Goal: Task Accomplishment & Management: Use online tool/utility

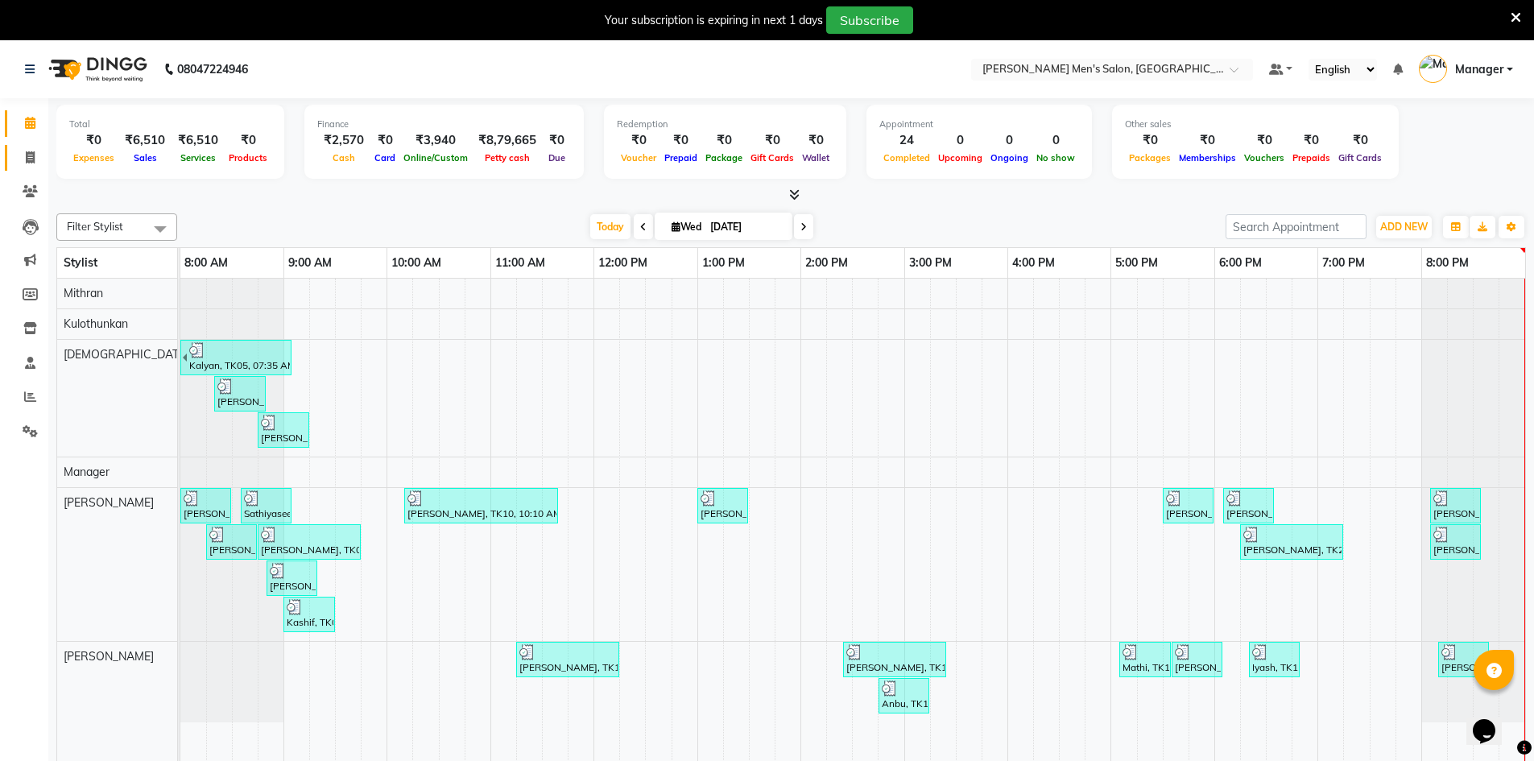
click at [31, 166] on span at bounding box center [30, 158] width 28 height 19
select select "service"
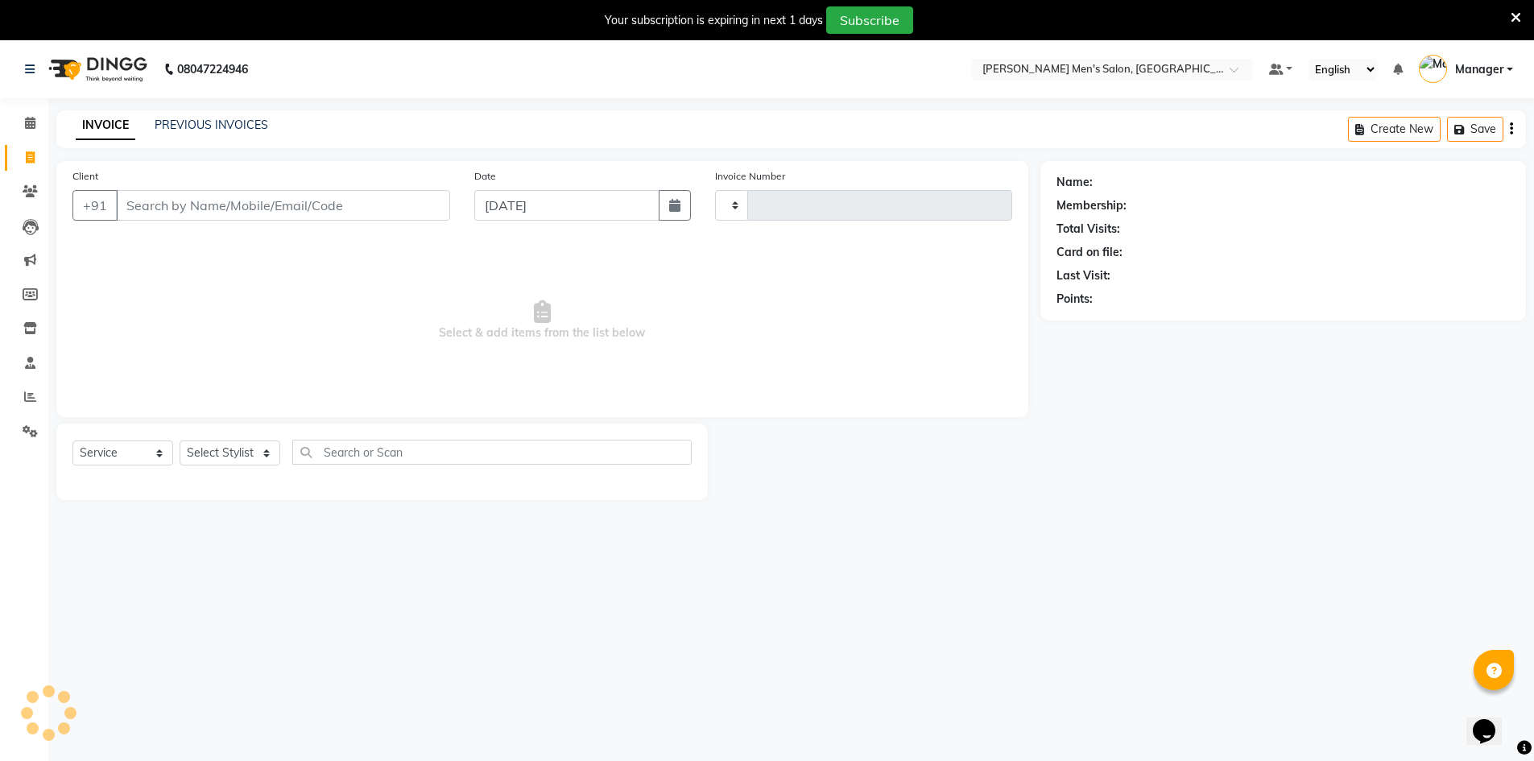
type input "4016"
select select "6913"
click at [232, 131] on link "PREVIOUS INVOICES" at bounding box center [212, 125] width 114 height 14
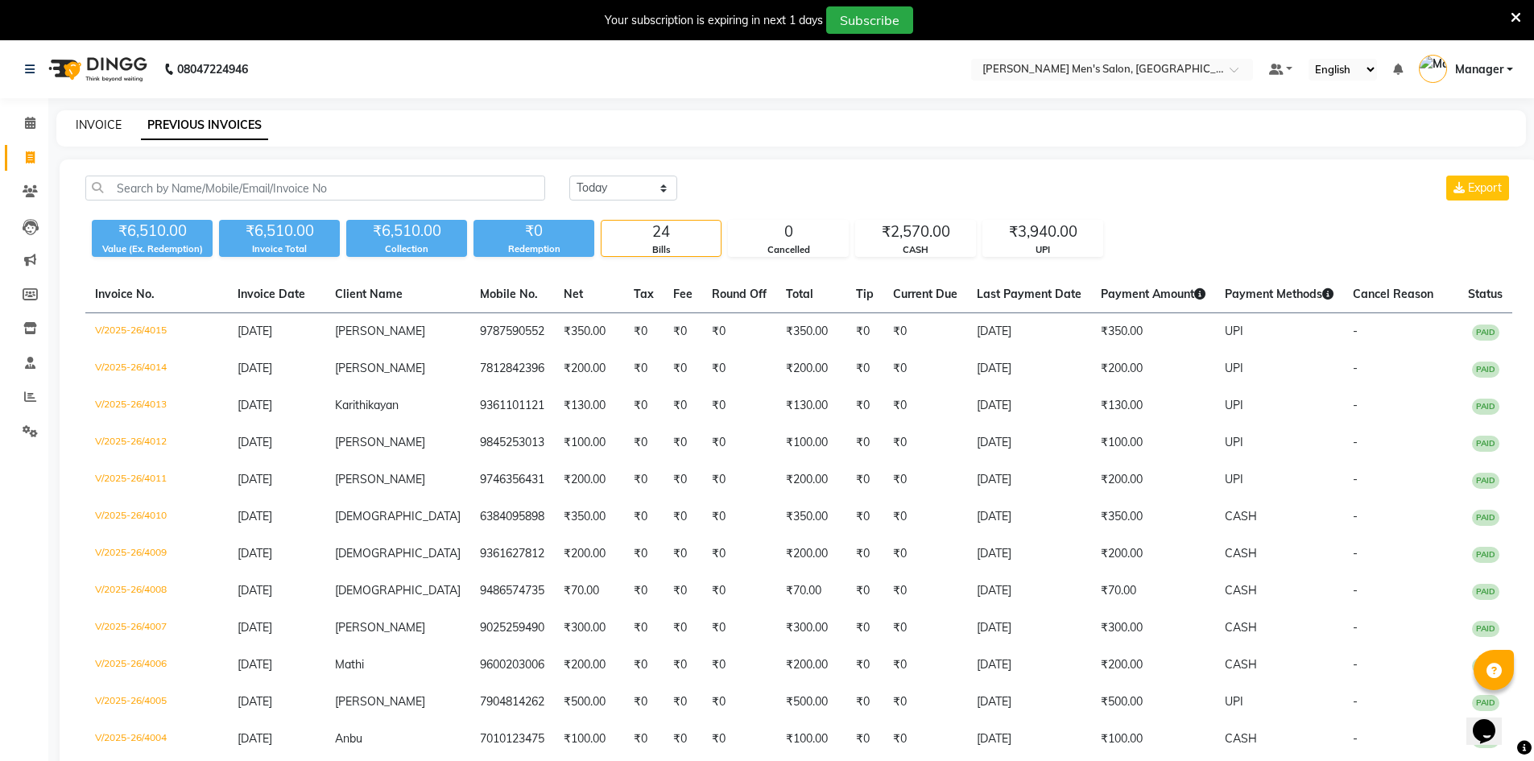
click at [103, 122] on link "INVOICE" at bounding box center [99, 125] width 46 height 14
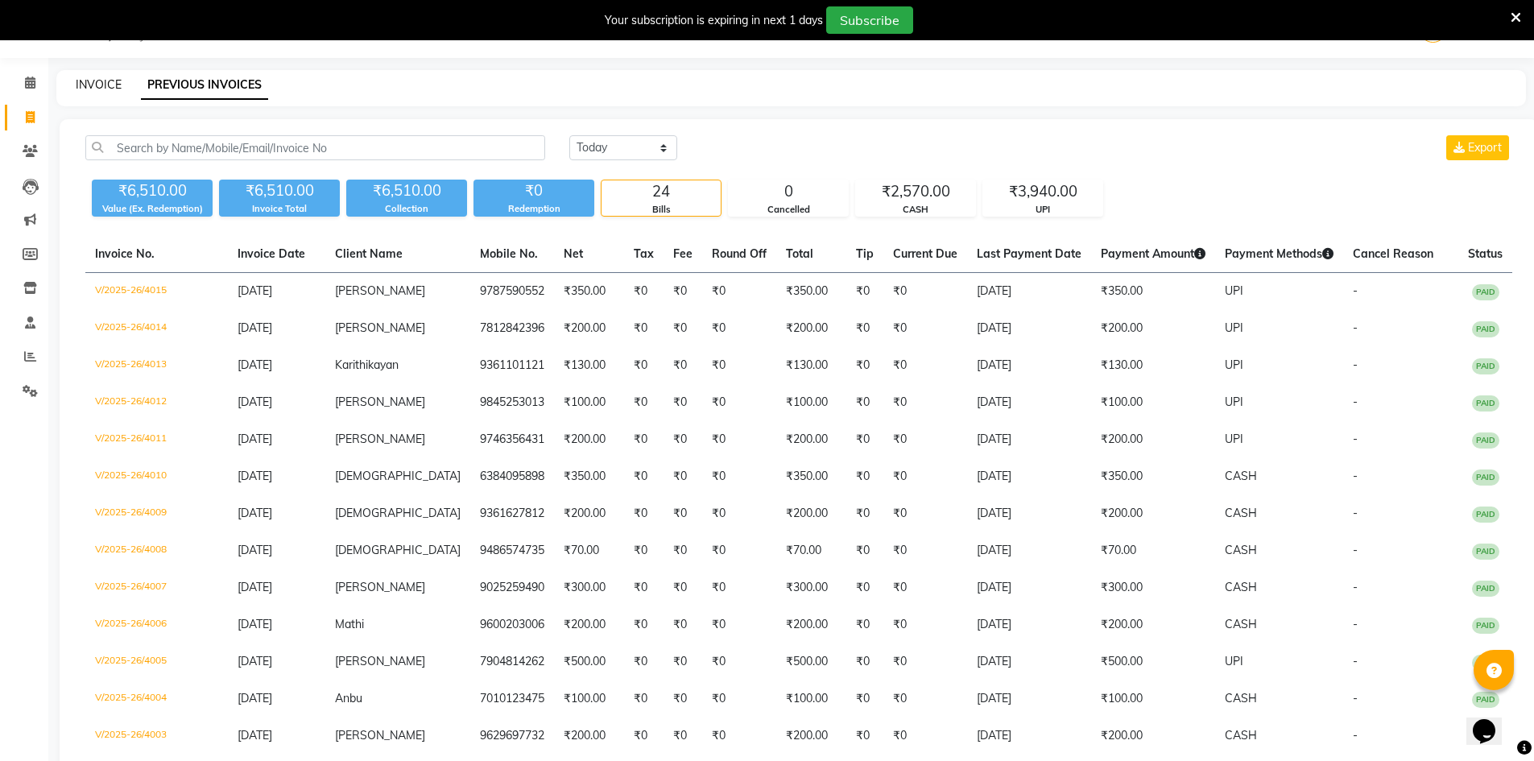
select select "6913"
select select "service"
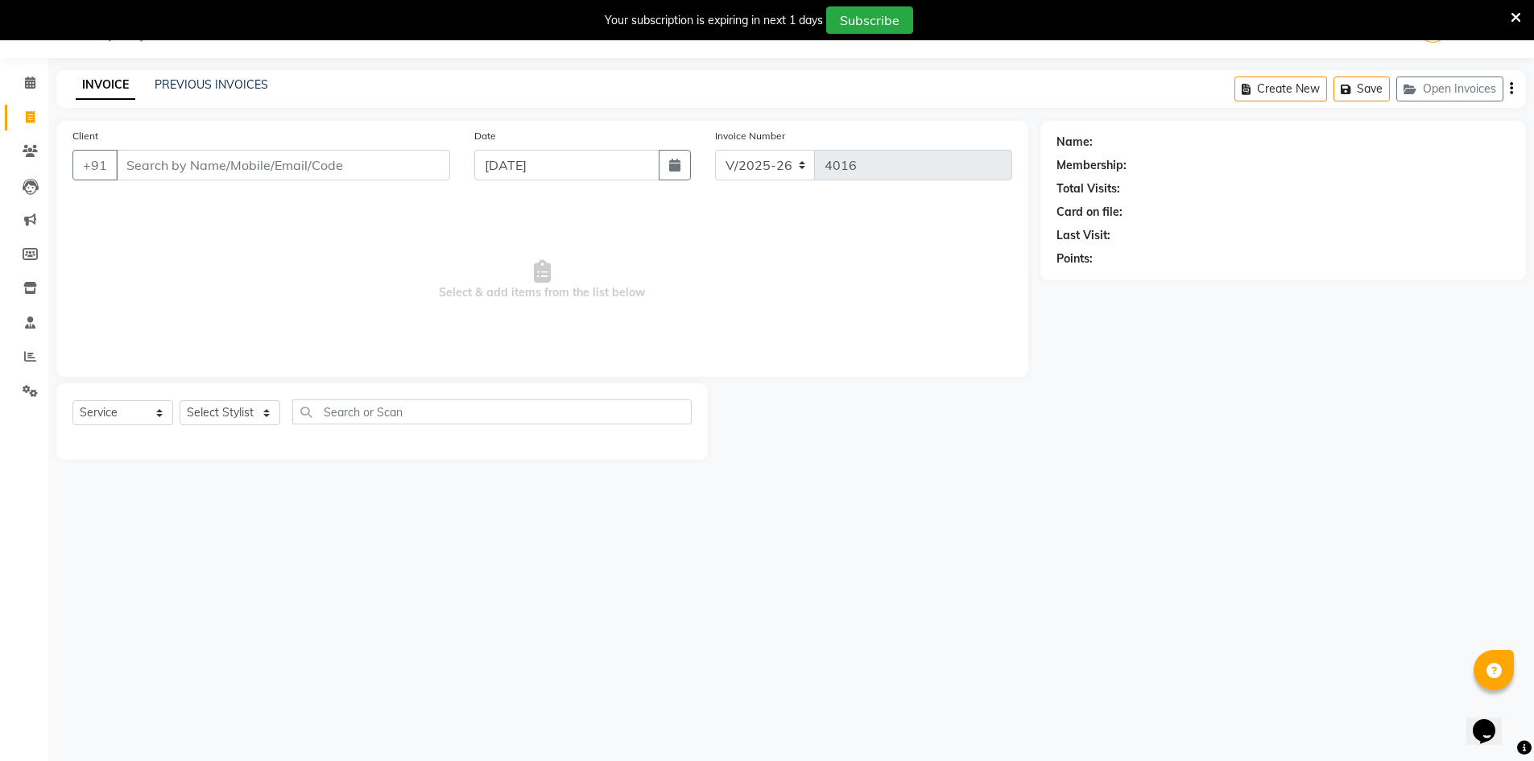
click at [225, 172] on input "Client" at bounding box center [283, 165] width 334 height 31
click at [199, 210] on button "Muna 893953437 1" at bounding box center [195, 202] width 159 height 26
type input "8939534371"
click at [213, 424] on select "Select Stylist [PERSON_NAME] Manager [PERSON_NAME] [PERSON_NAME]" at bounding box center [230, 412] width 101 height 25
select select "70201"
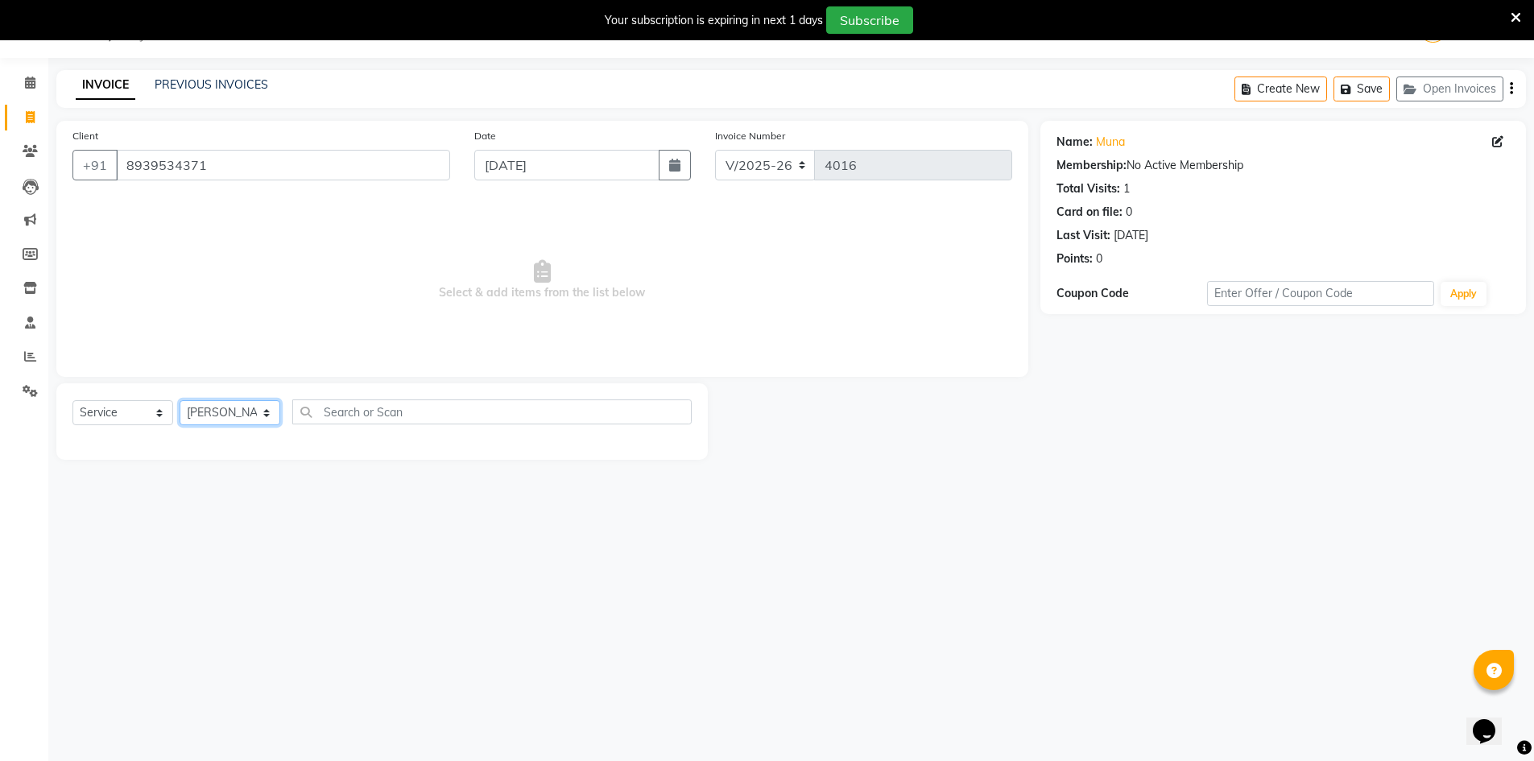
click at [180, 400] on select "Select Stylist [PERSON_NAME] Manager [PERSON_NAME] [PERSON_NAME]" at bounding box center [230, 412] width 101 height 25
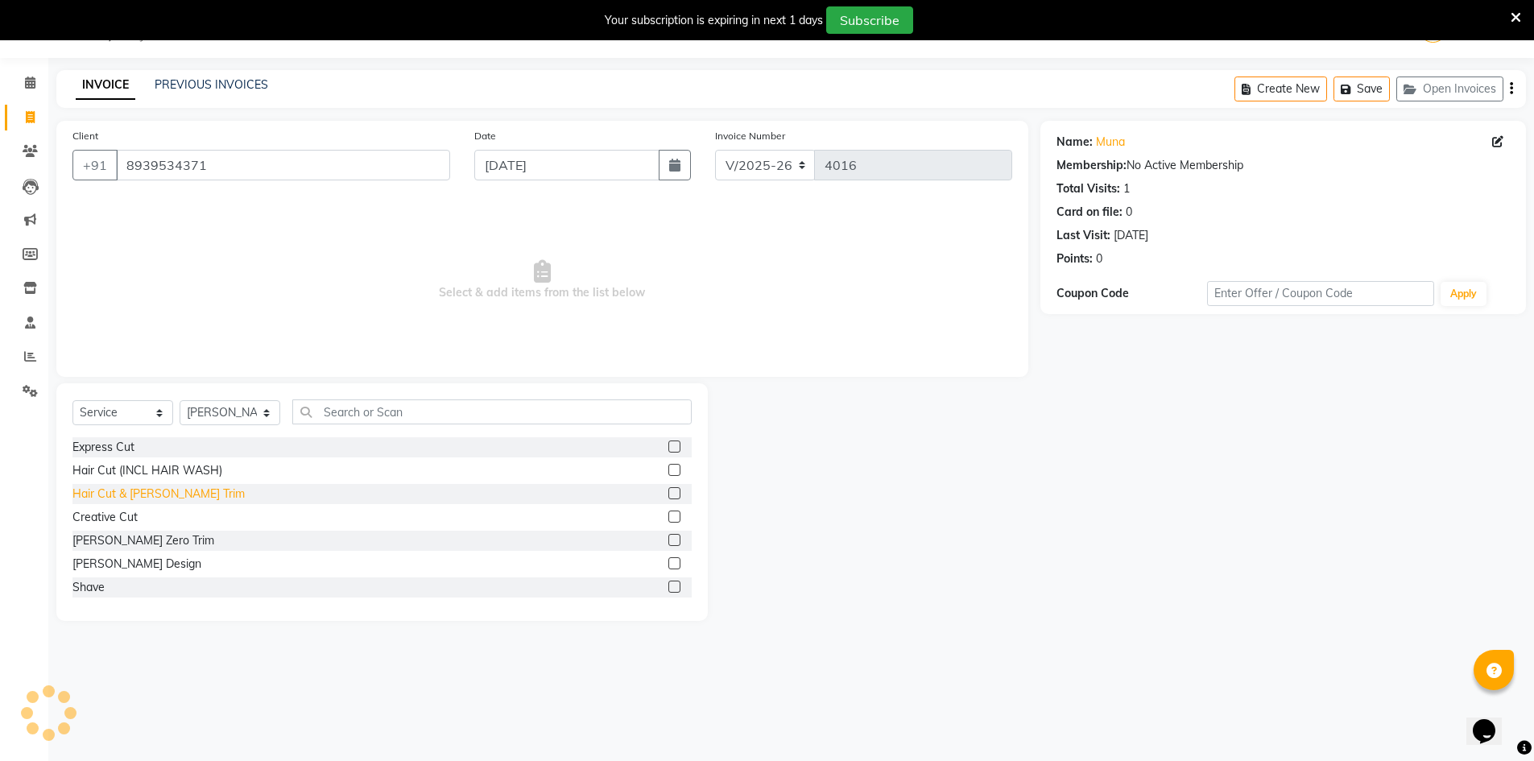
click at [137, 494] on div "Hair Cut & [PERSON_NAME] Trim" at bounding box center [158, 494] width 172 height 17
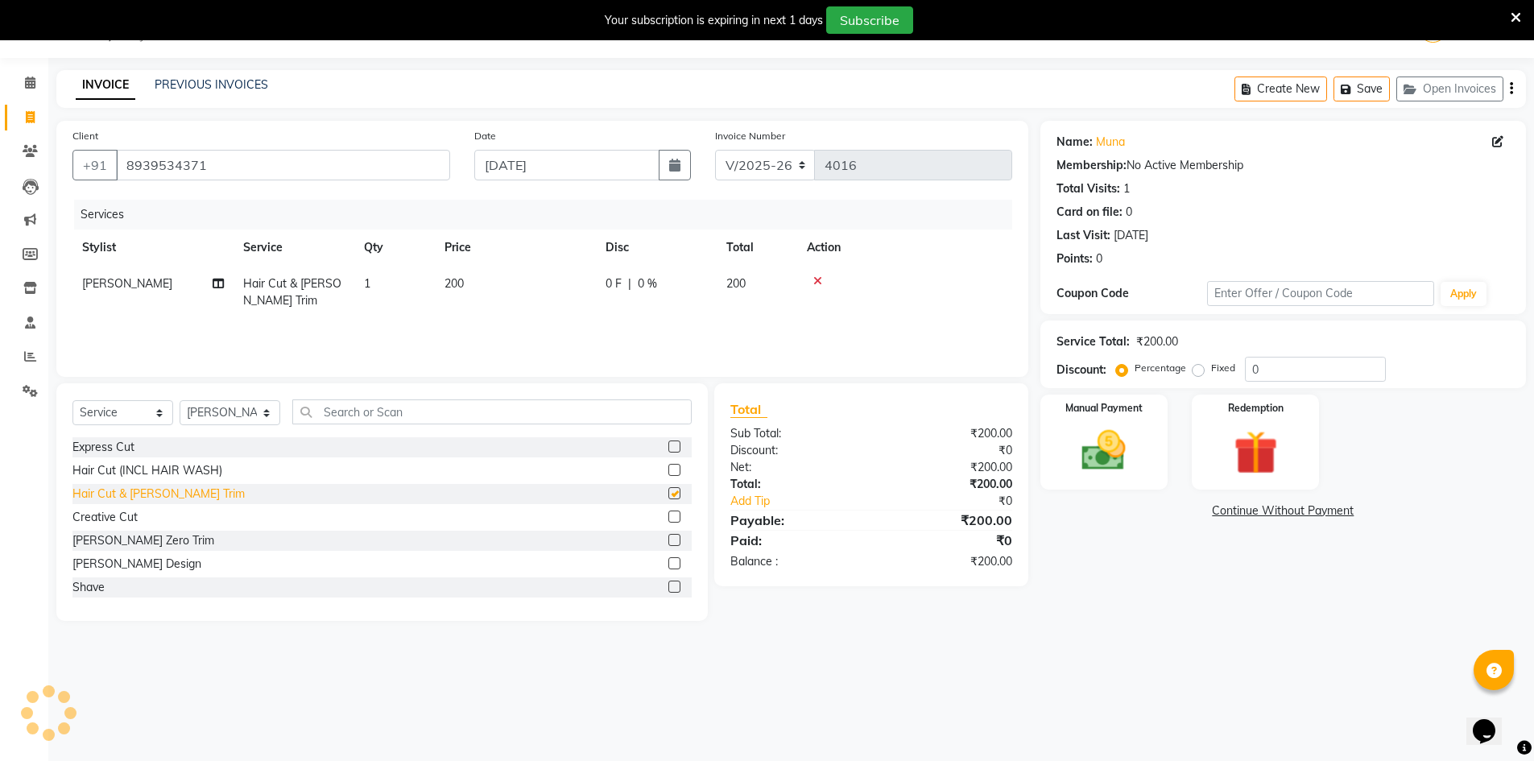
checkbox input "false"
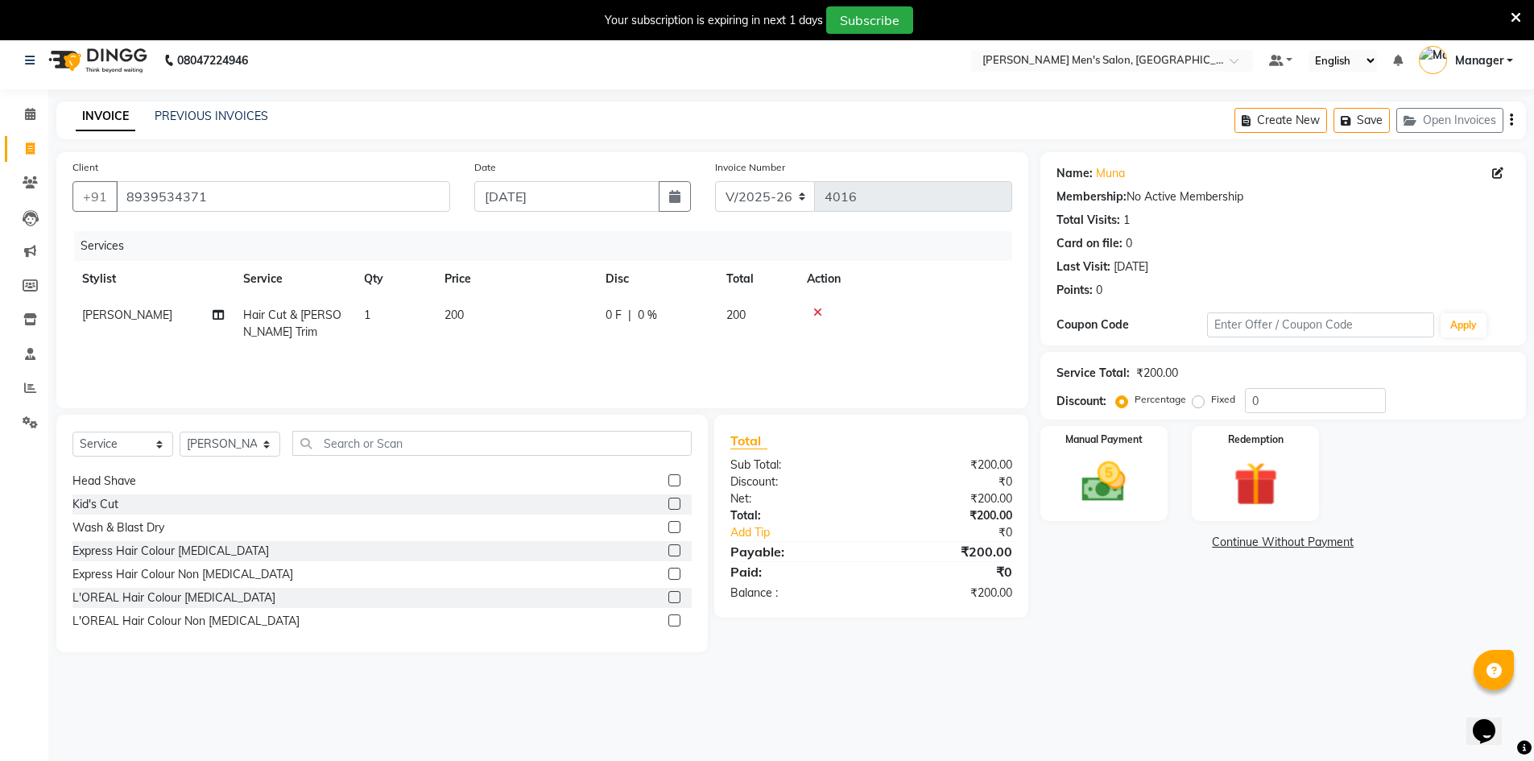
scroll to position [0, 0]
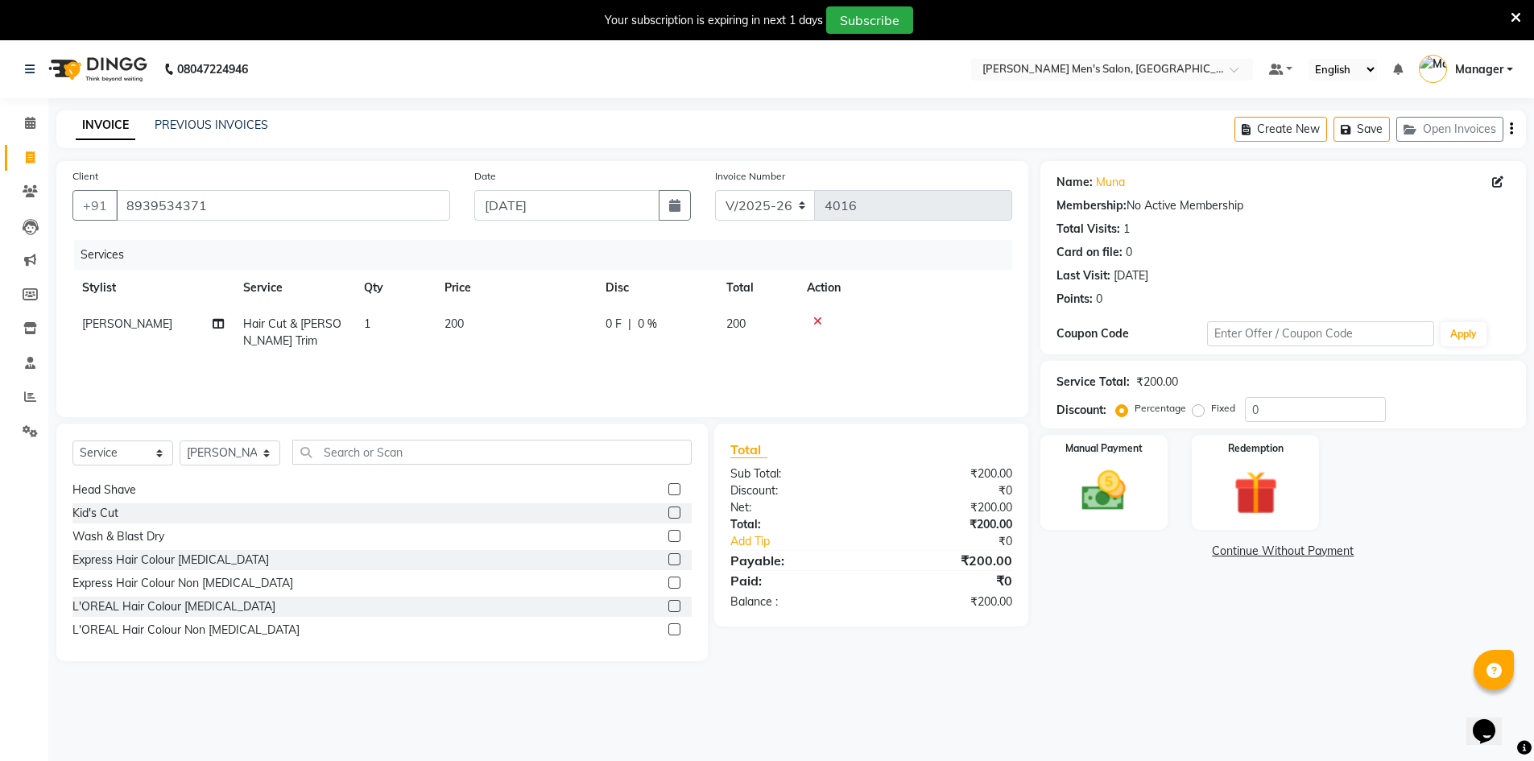
click at [816, 324] on icon at bounding box center [817, 321] width 9 height 11
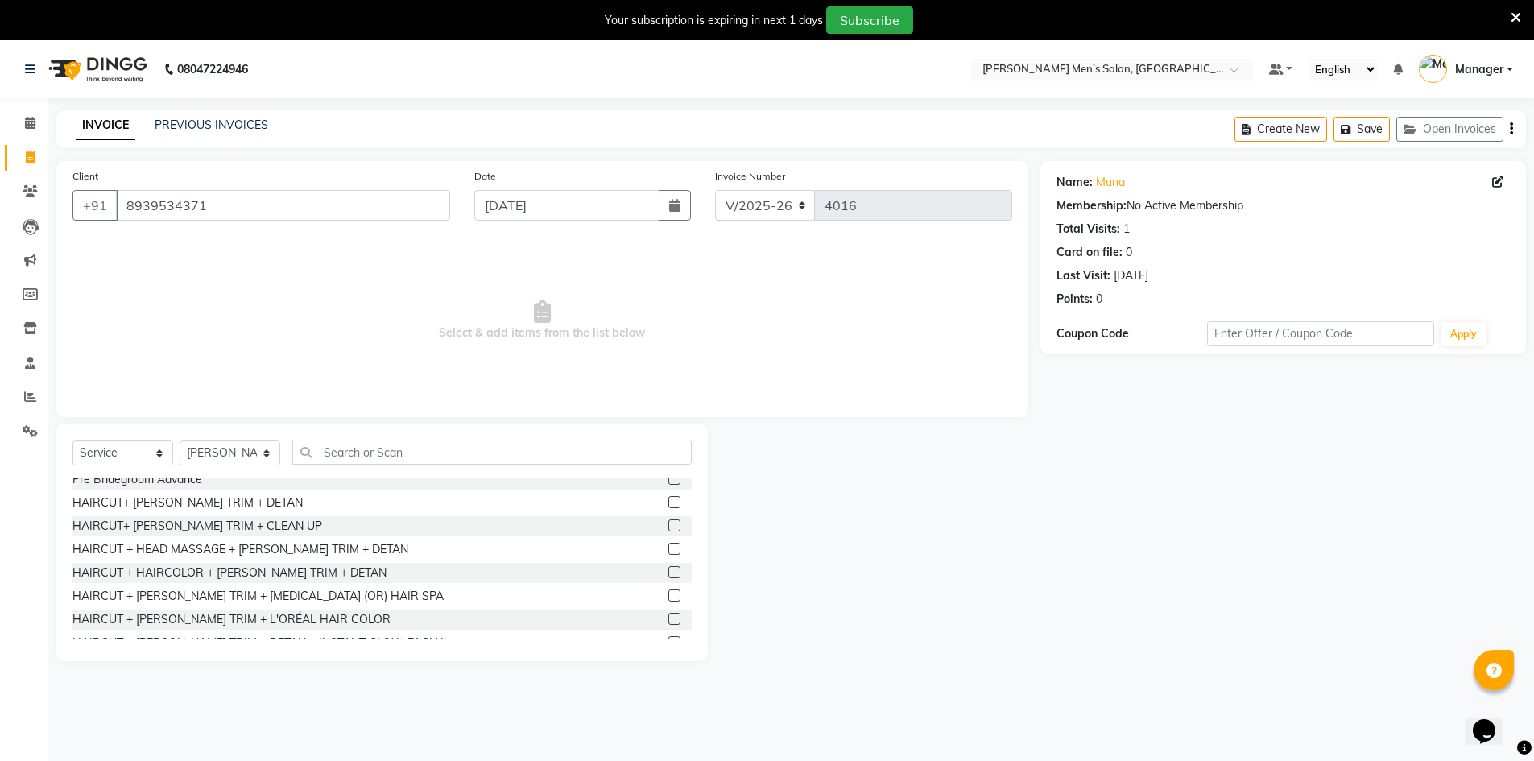
scroll to position [1047, 0]
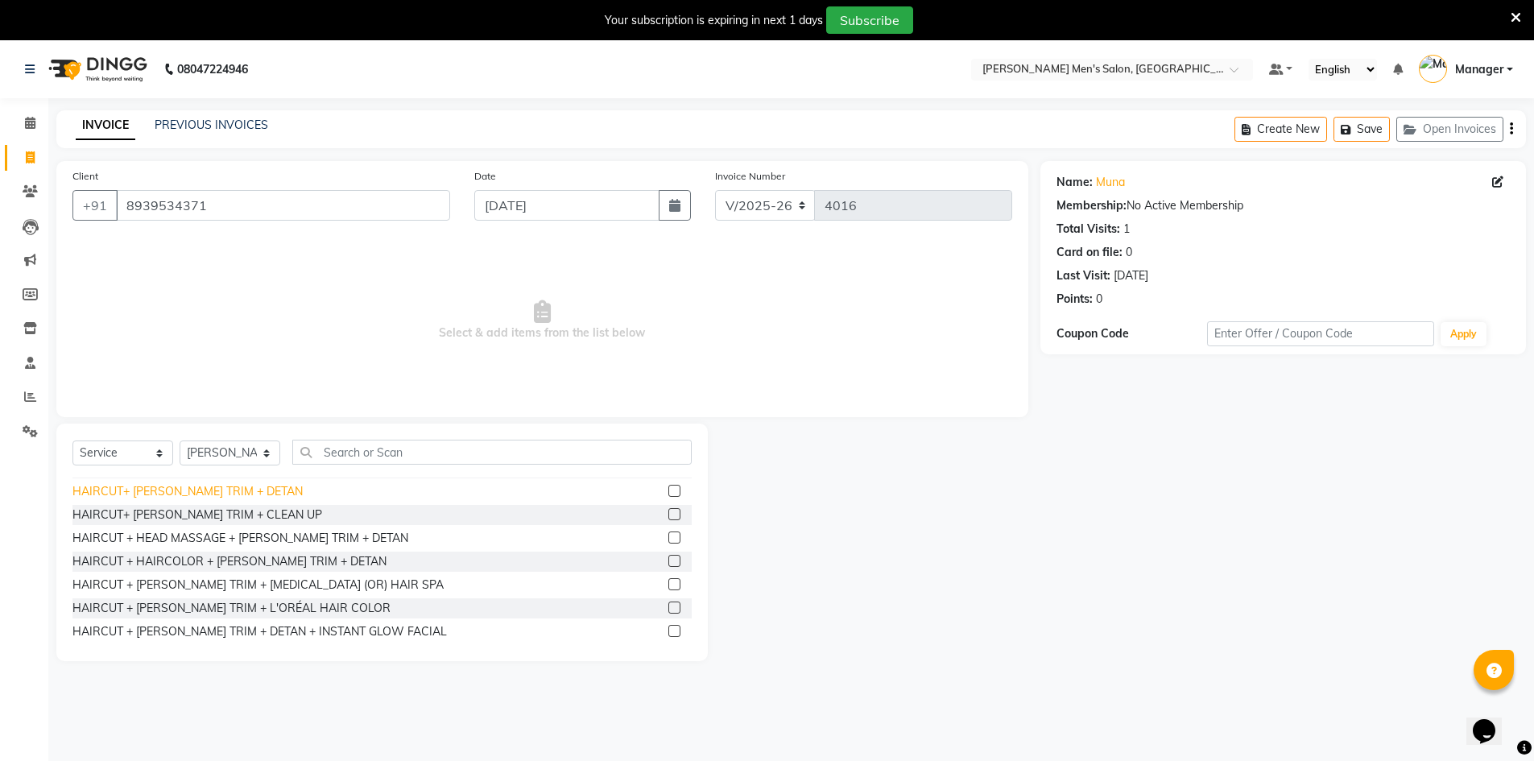
click at [217, 496] on div "HAIRCUT+ [PERSON_NAME] TRIM + DETAN" at bounding box center [187, 491] width 230 height 17
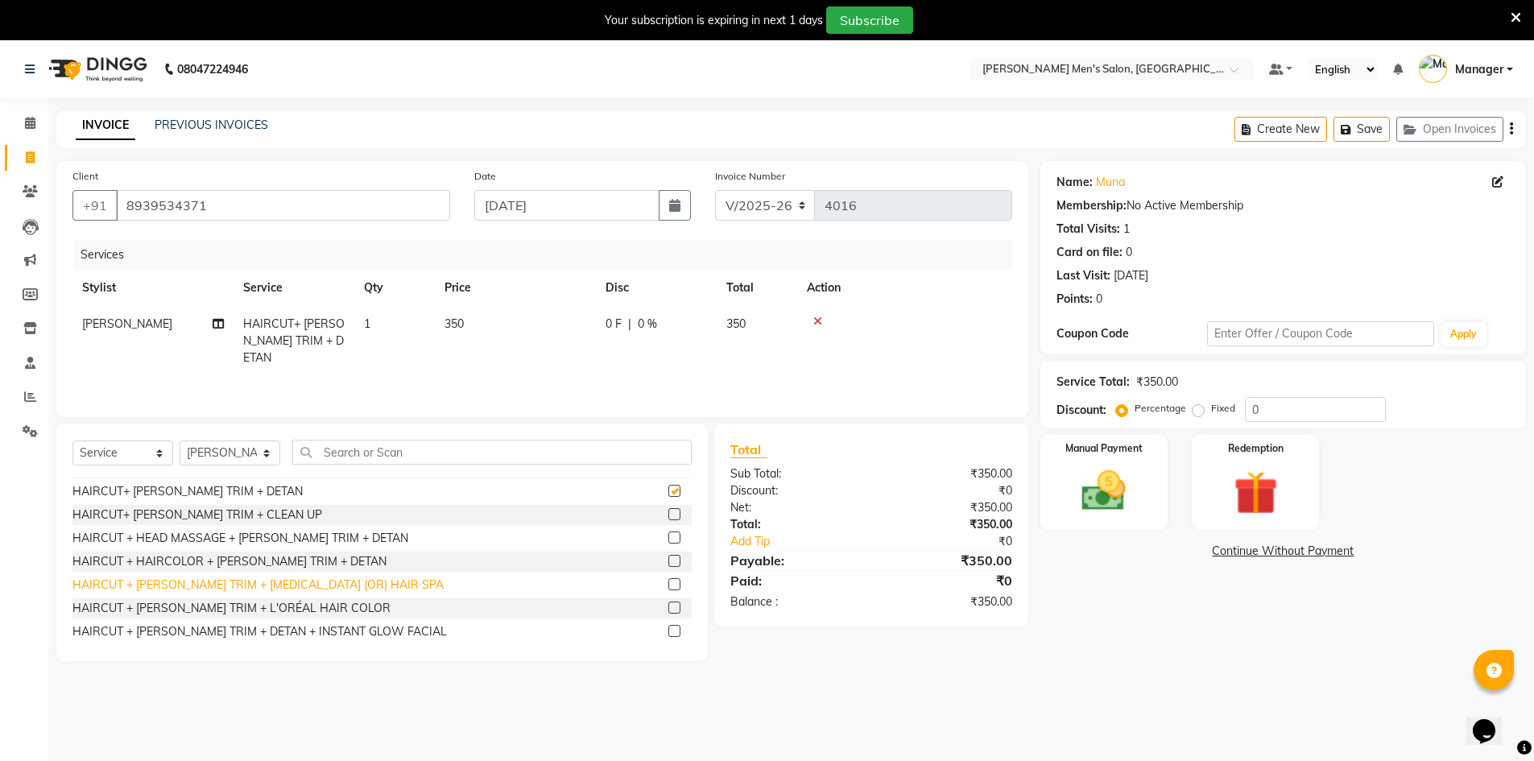
checkbox input "false"
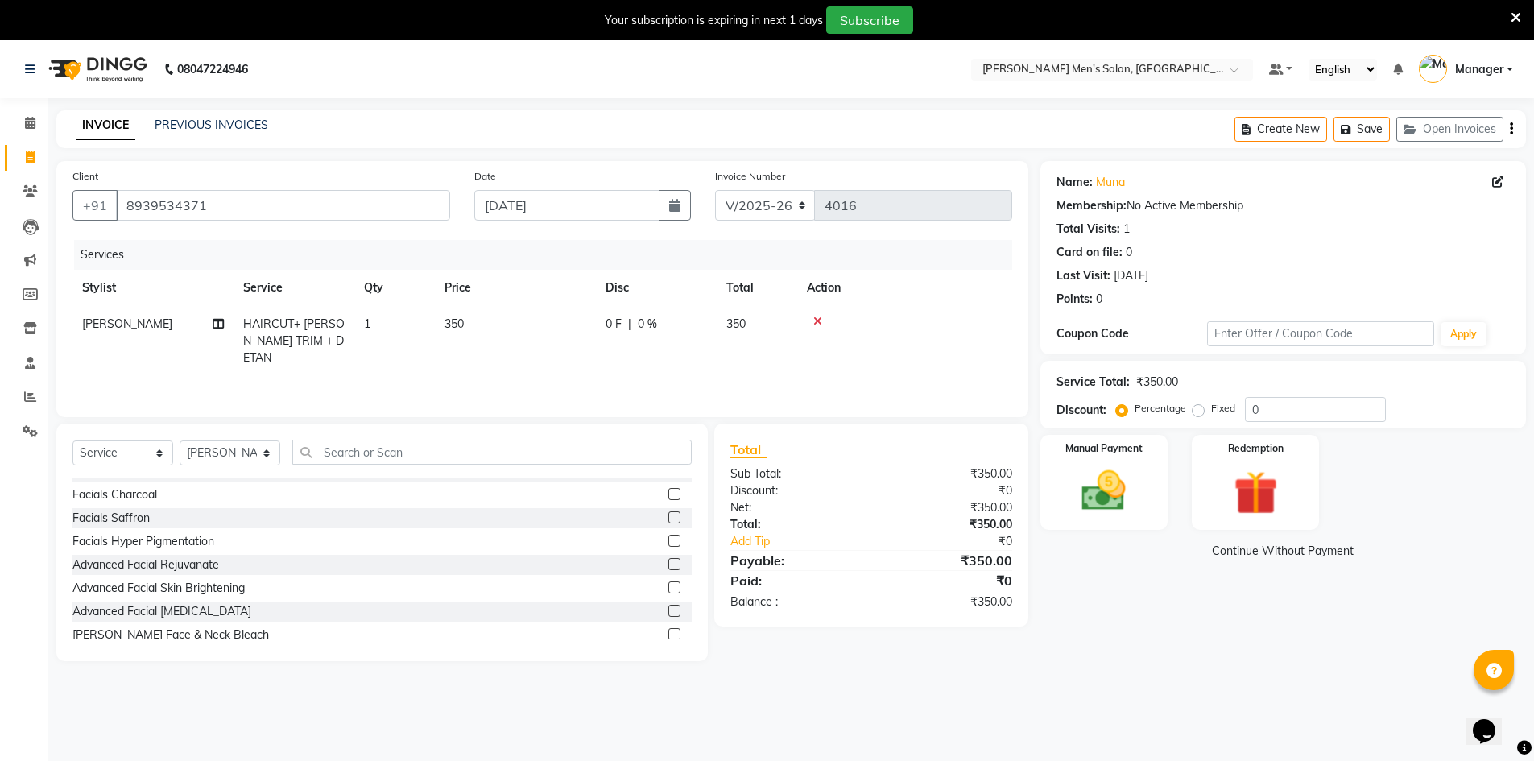
scroll to position [805, 0]
click at [209, 598] on div "Advanced Facial Skin Brightening" at bounding box center [158, 593] width 172 height 17
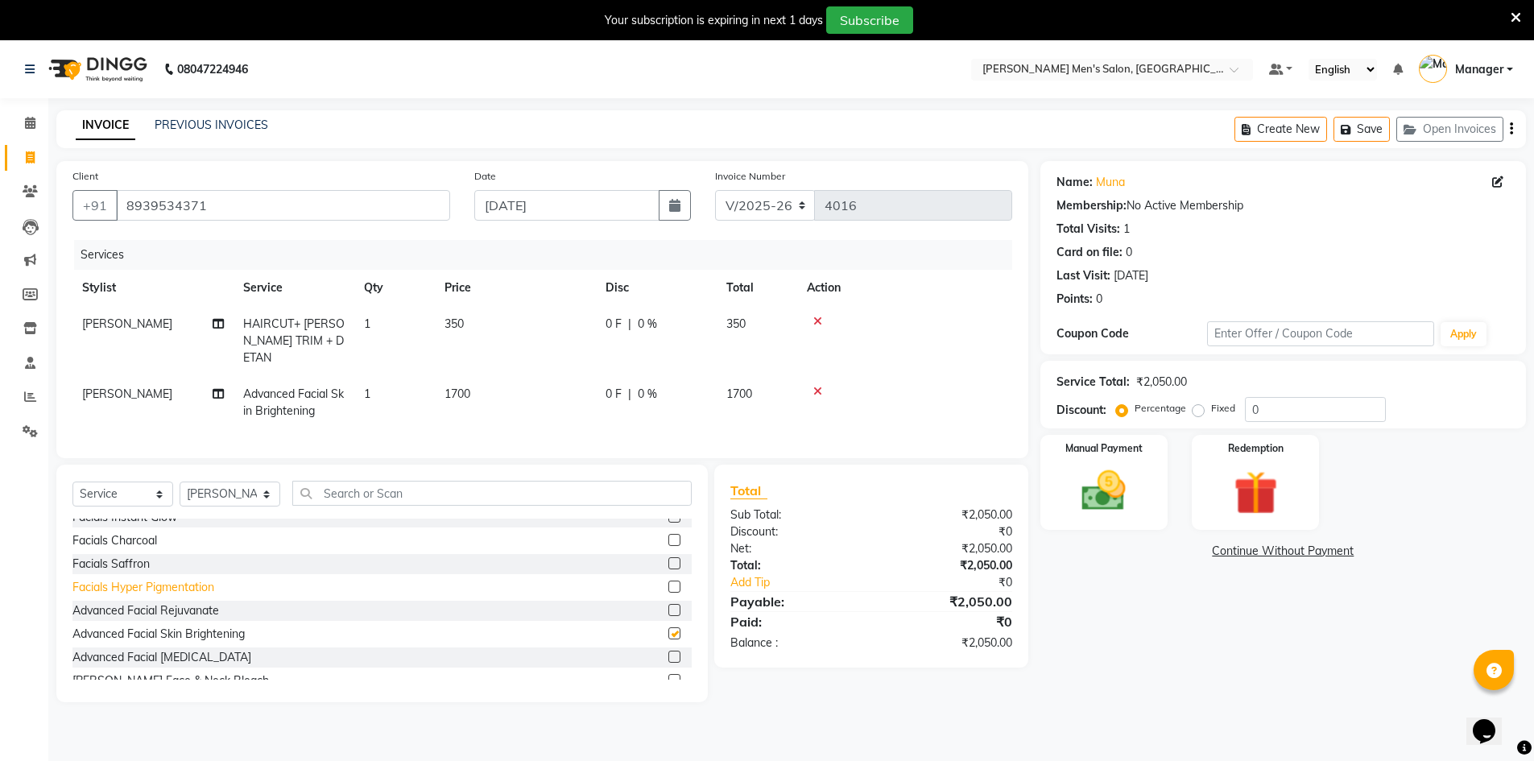
checkbox input "false"
click at [1121, 504] on img at bounding box center [1104, 491] width 74 height 52
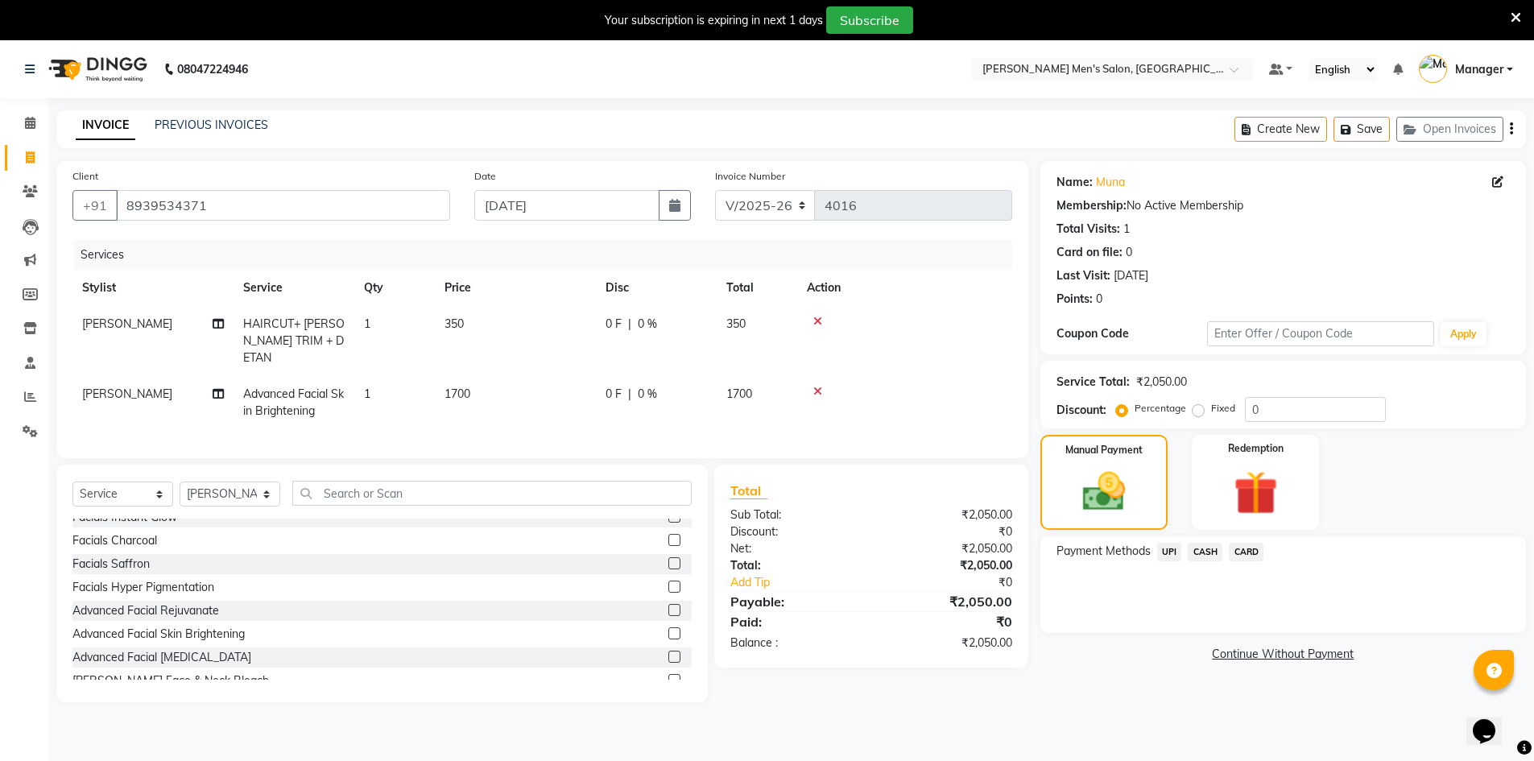
click at [1167, 556] on span "UPI" at bounding box center [1169, 552] width 25 height 19
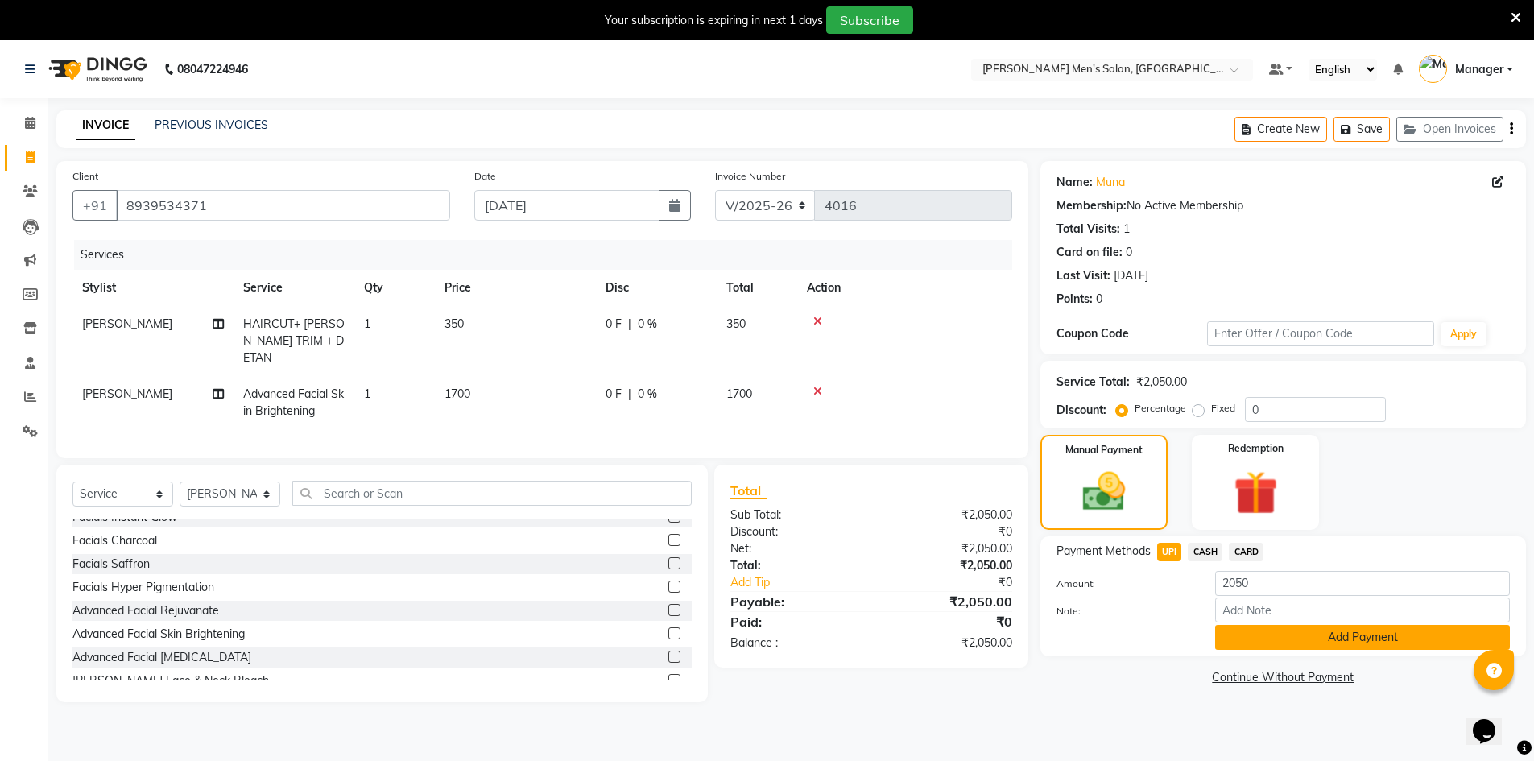
click at [1258, 646] on button "Add Payment" at bounding box center [1362, 637] width 295 height 25
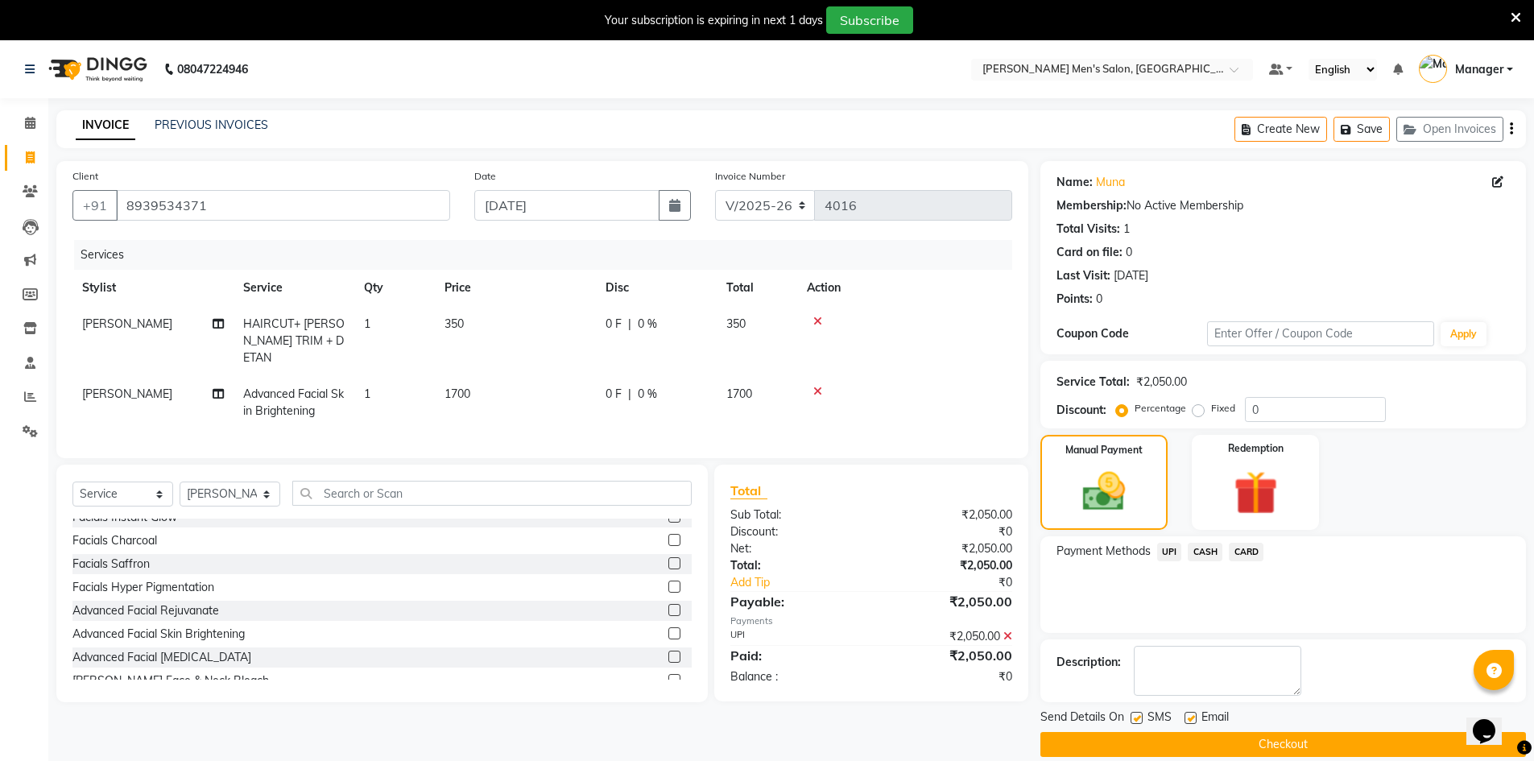
click at [1276, 740] on button "Checkout" at bounding box center [1283, 744] width 486 height 25
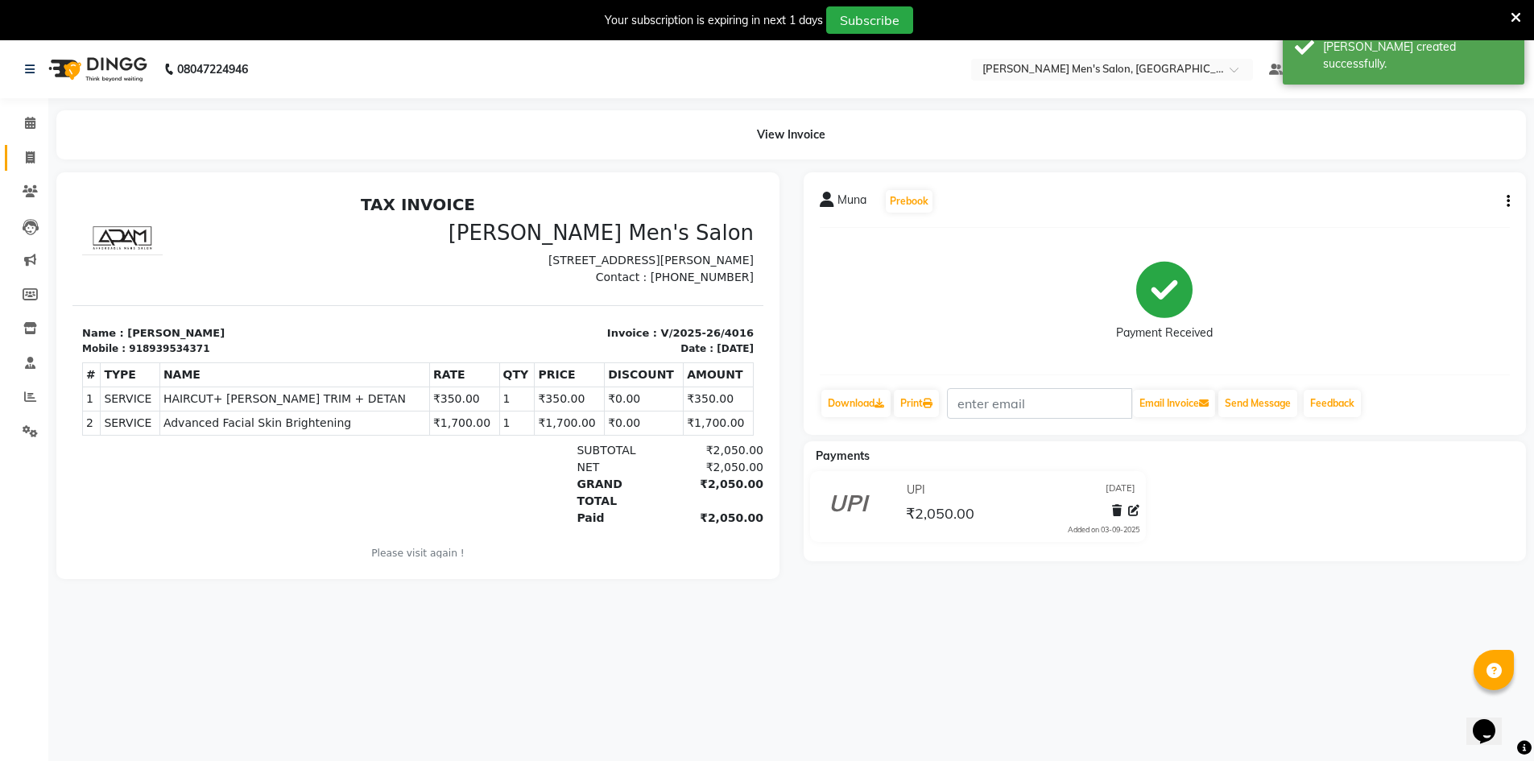
click at [35, 145] on link "Invoice" at bounding box center [24, 158] width 39 height 27
select select "service"
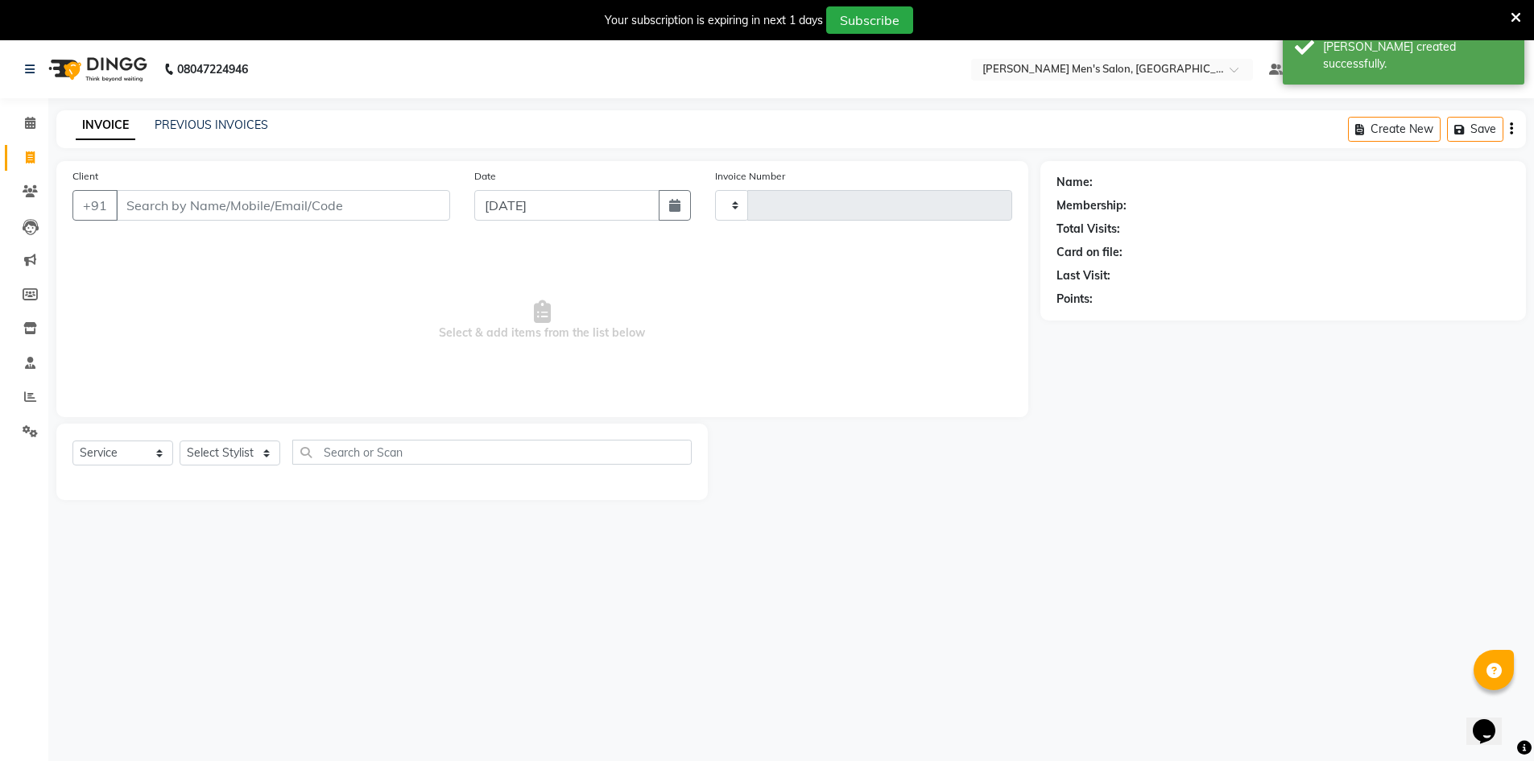
type input "4017"
select select "6913"
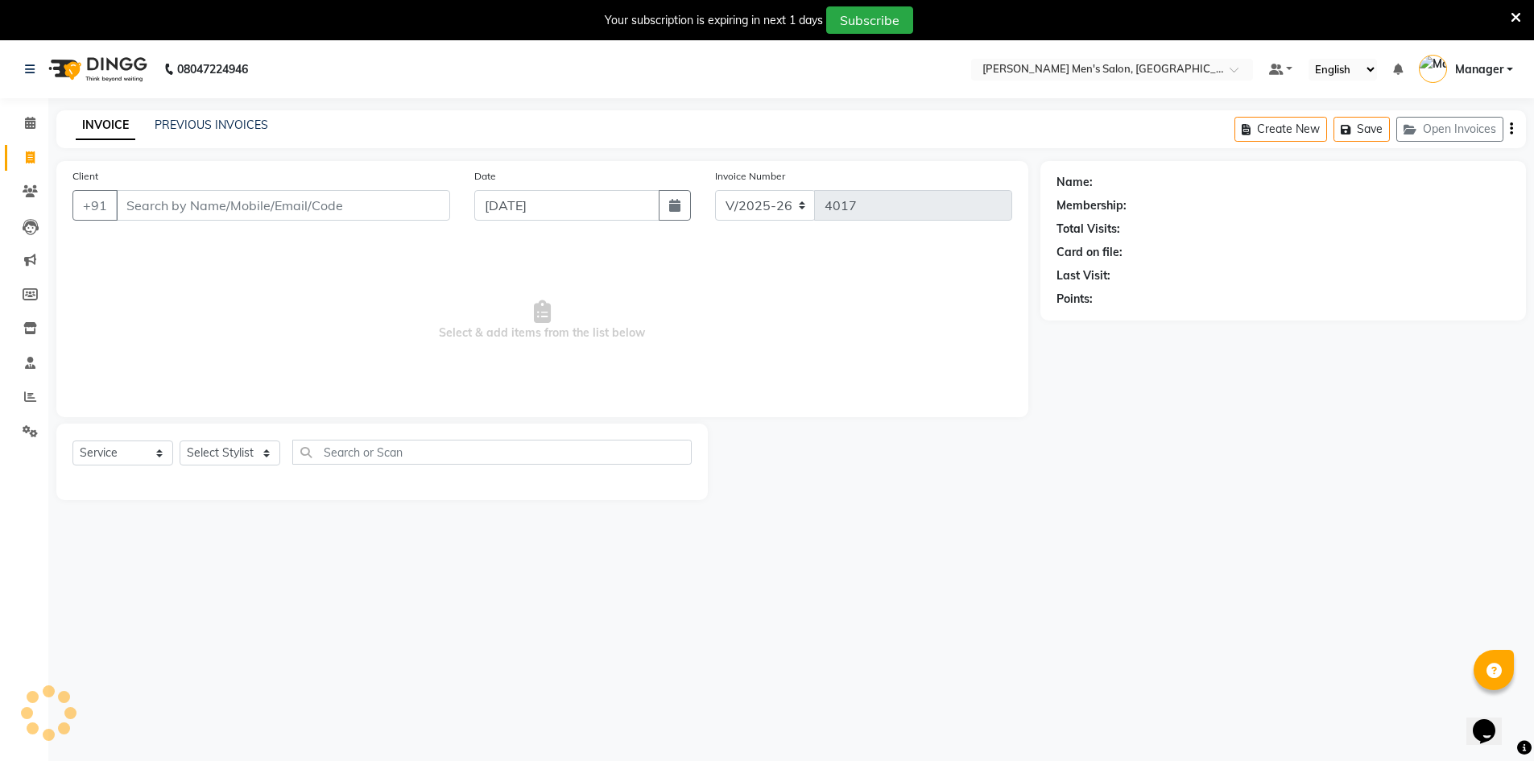
click at [32, 138] on li "Calendar" at bounding box center [24, 123] width 48 height 35
click at [31, 128] on icon at bounding box center [30, 123] width 10 height 12
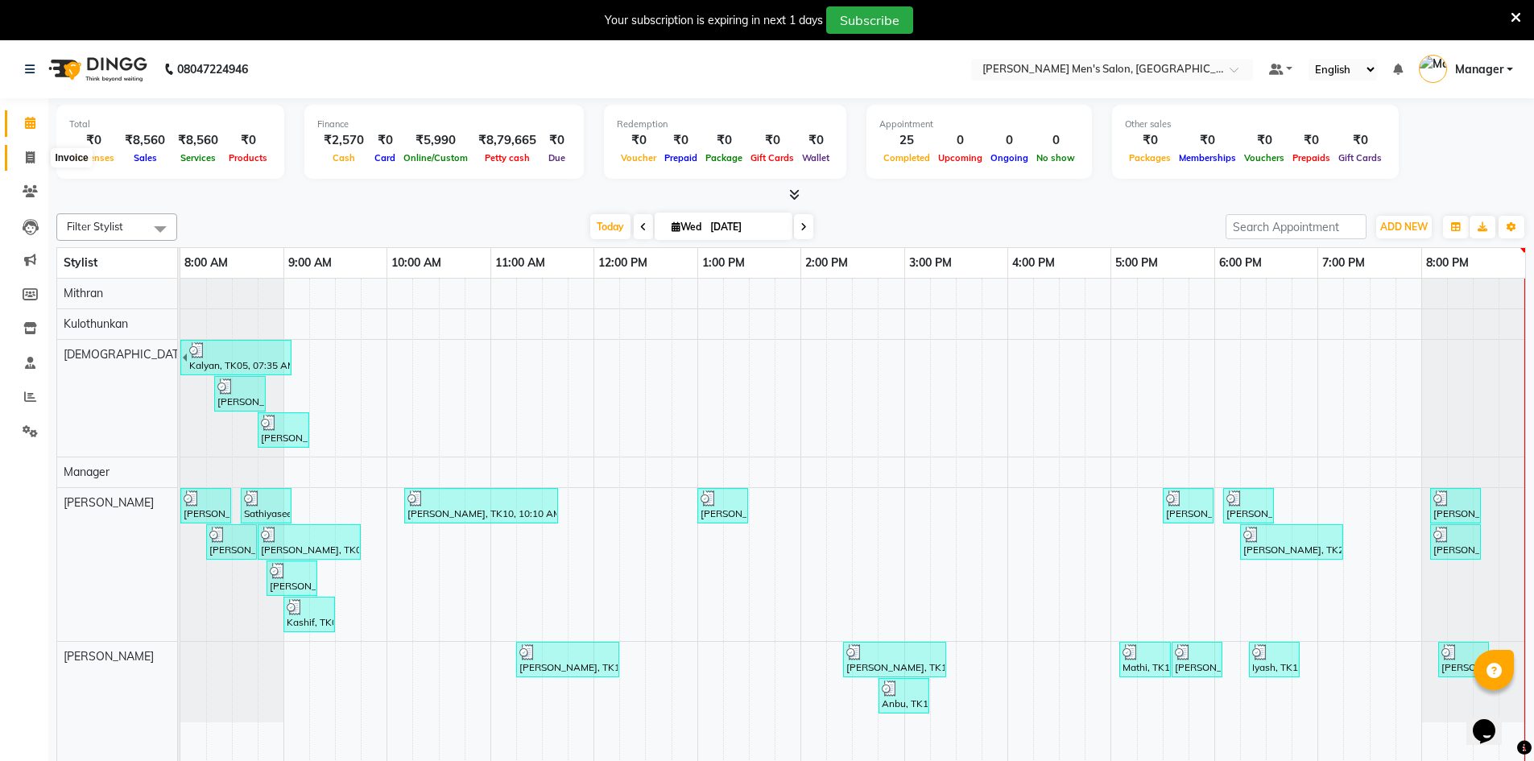
click at [27, 152] on icon at bounding box center [30, 157] width 9 height 12
select select "service"
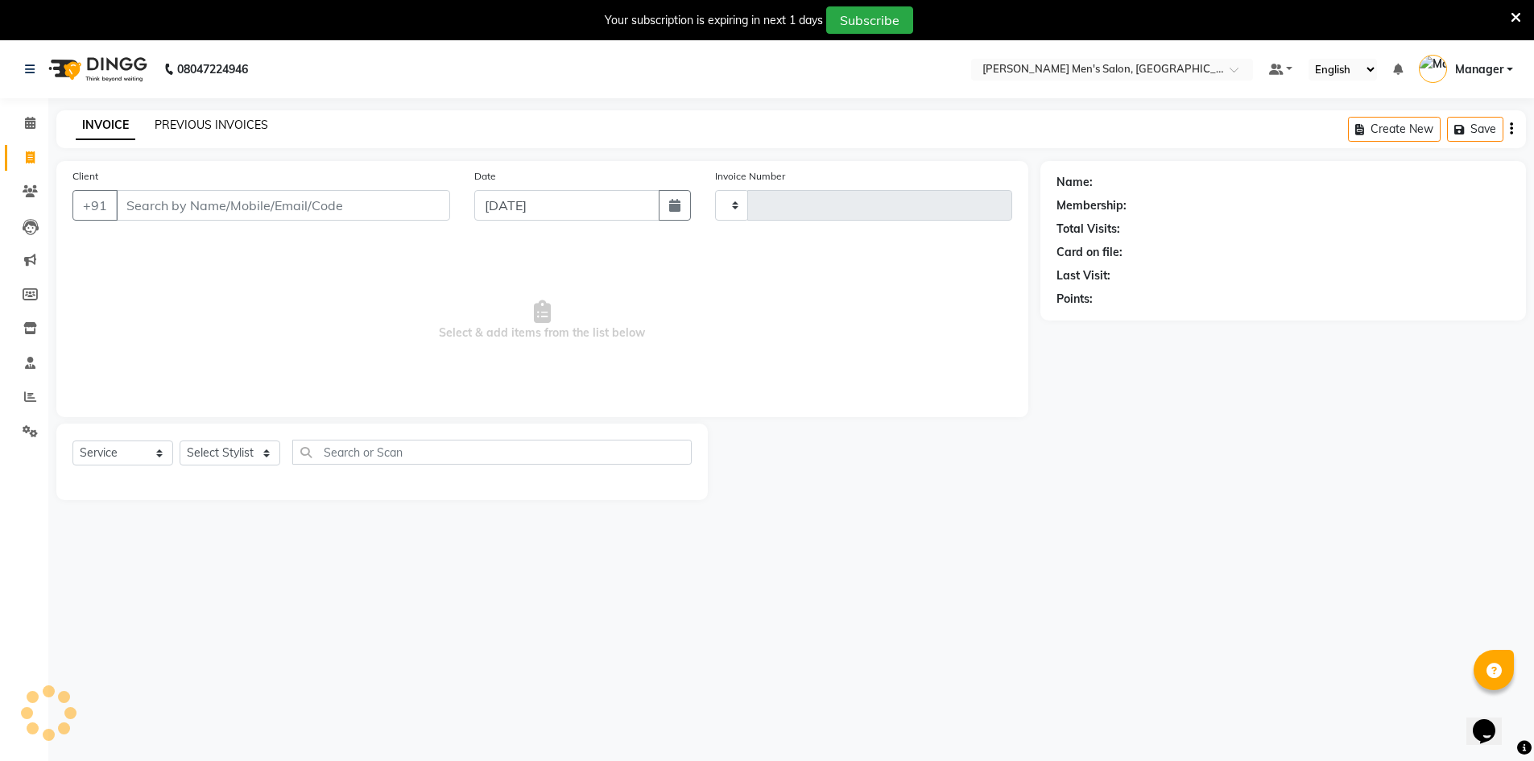
click at [209, 131] on link "PREVIOUS INVOICES" at bounding box center [212, 125] width 114 height 14
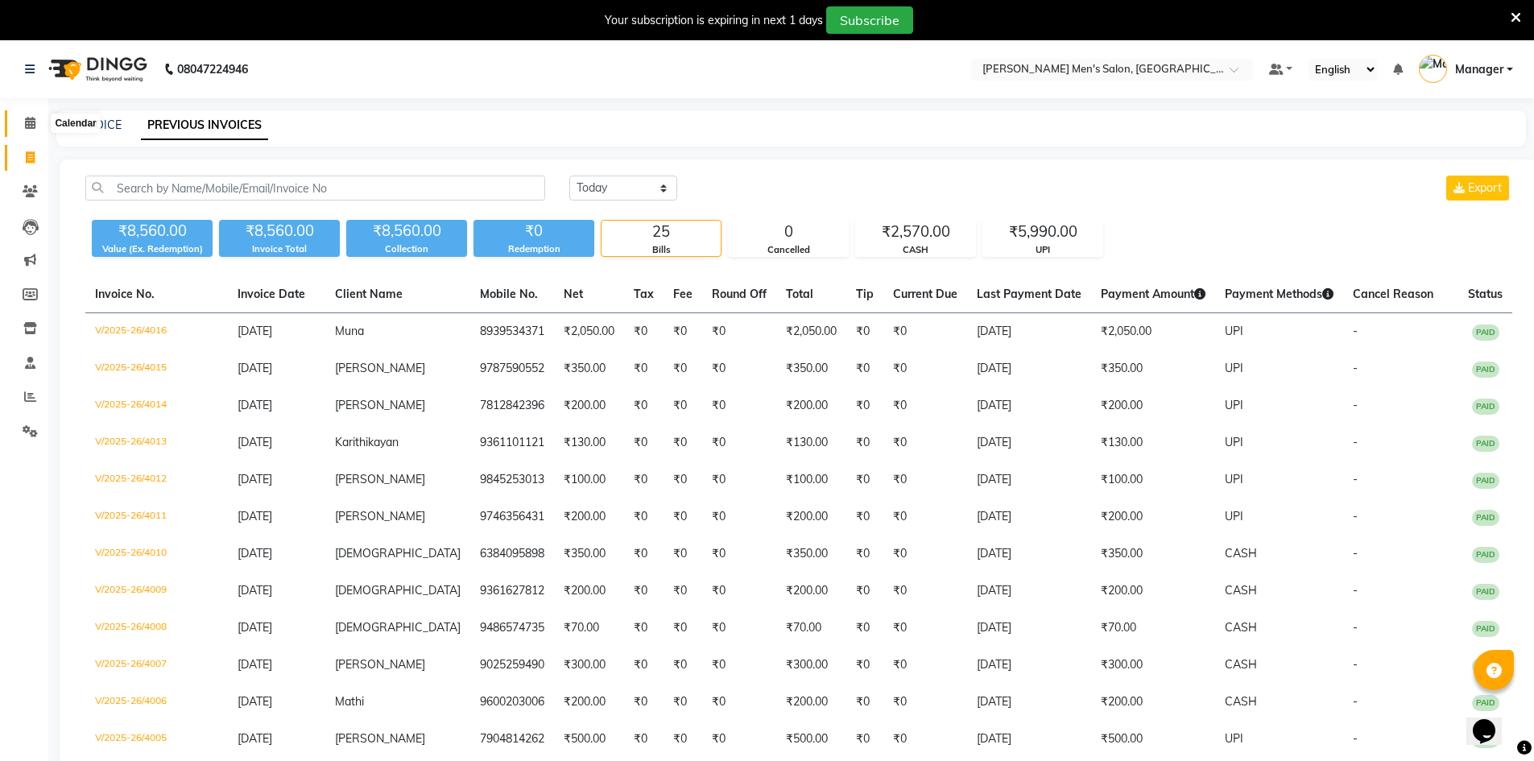
click at [27, 130] on span at bounding box center [30, 123] width 28 height 19
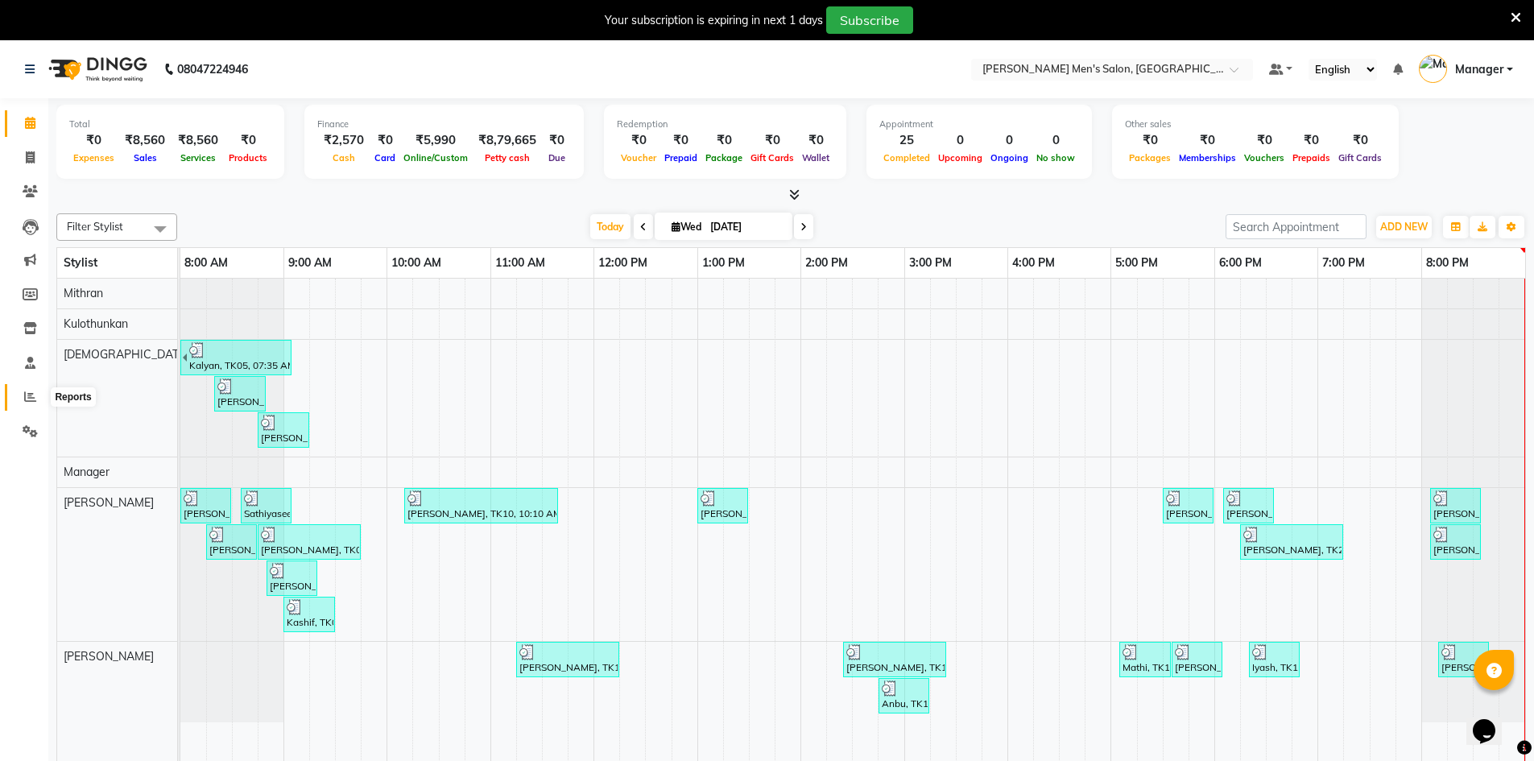
click at [23, 393] on span at bounding box center [30, 397] width 28 height 19
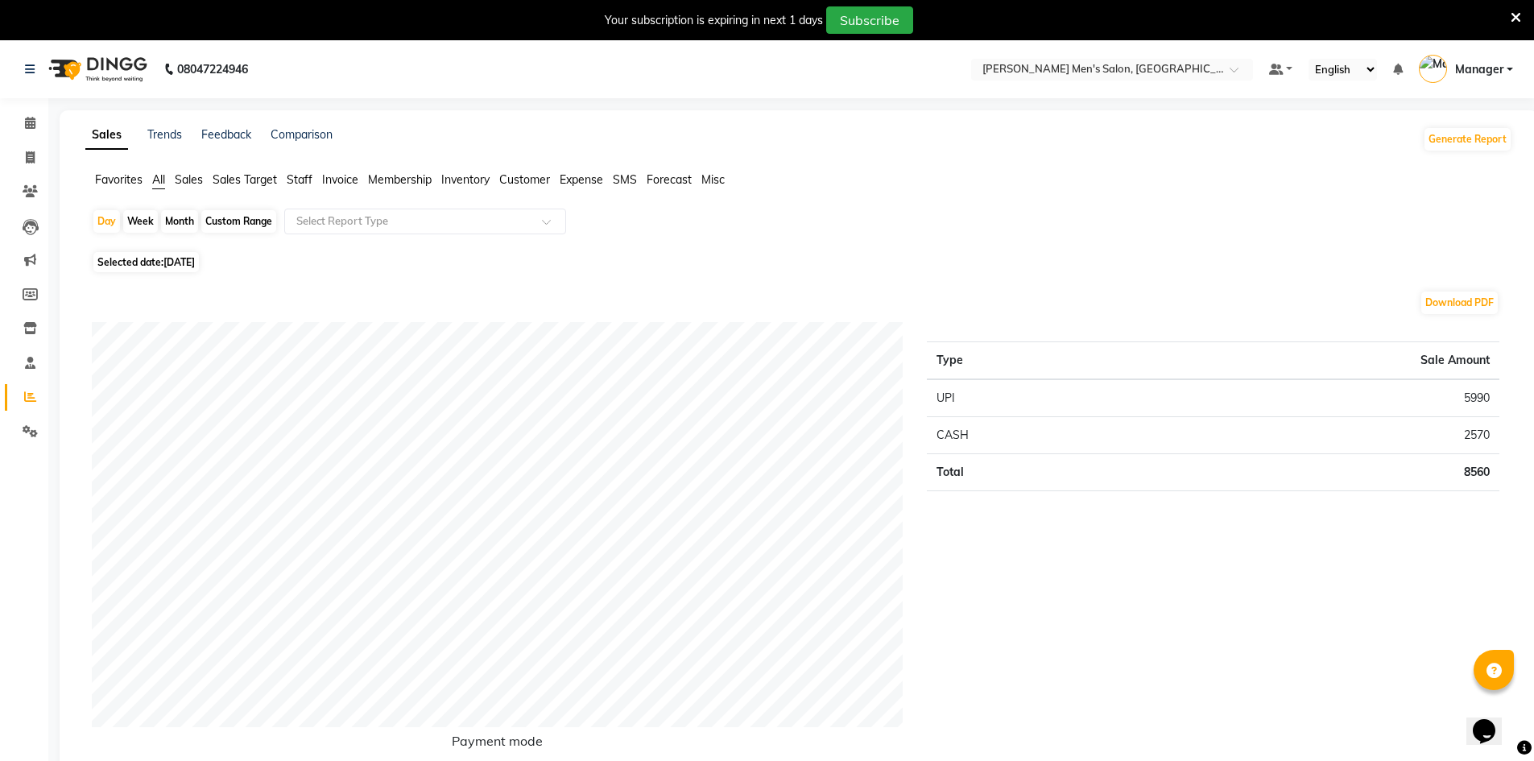
click at [297, 179] on span "Staff" at bounding box center [300, 179] width 26 height 14
